Goal: Transaction & Acquisition: Purchase product/service

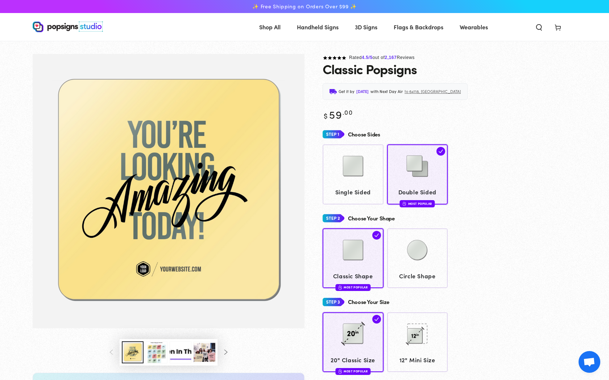
click at [70, 29] on img at bounding box center [68, 26] width 70 height 11
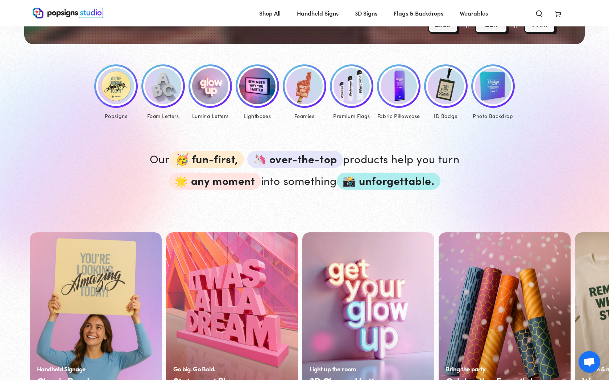
scroll to position [335, 0]
click at [100, 87] on img at bounding box center [116, 86] width 36 height 36
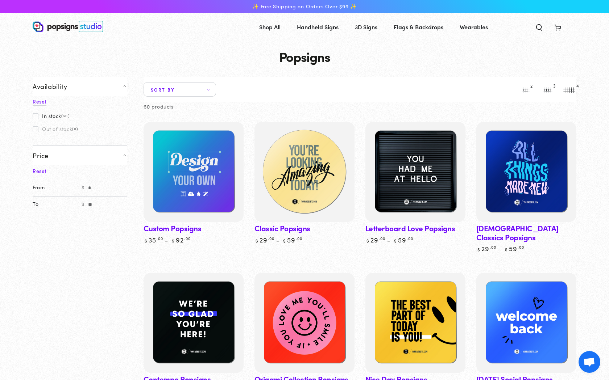
click at [330, 173] on img at bounding box center [304, 172] width 103 height 103
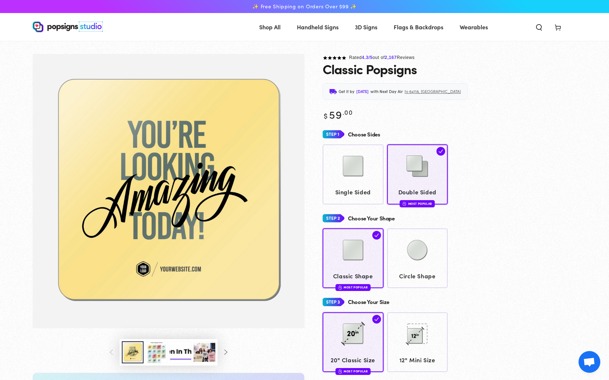
click at [62, 25] on img at bounding box center [68, 26] width 70 height 11
